Goal: Information Seeking & Learning: Learn about a topic

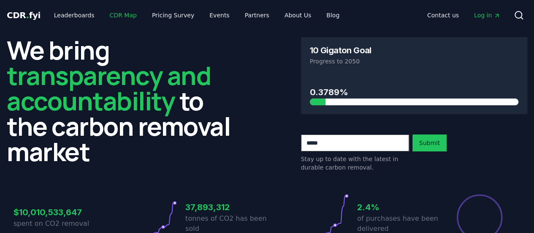
click at [116, 11] on link "CDR Map" at bounding box center [123, 15] width 41 height 15
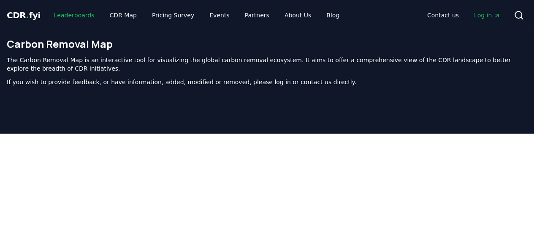
click at [75, 8] on link "Leaderboards" at bounding box center [74, 15] width 54 height 15
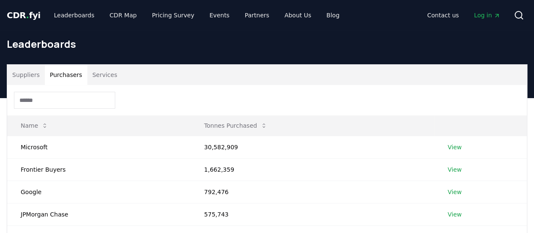
click at [77, 72] on button "Purchasers" at bounding box center [66, 75] width 43 height 20
